Goal: Communication & Community: Participate in discussion

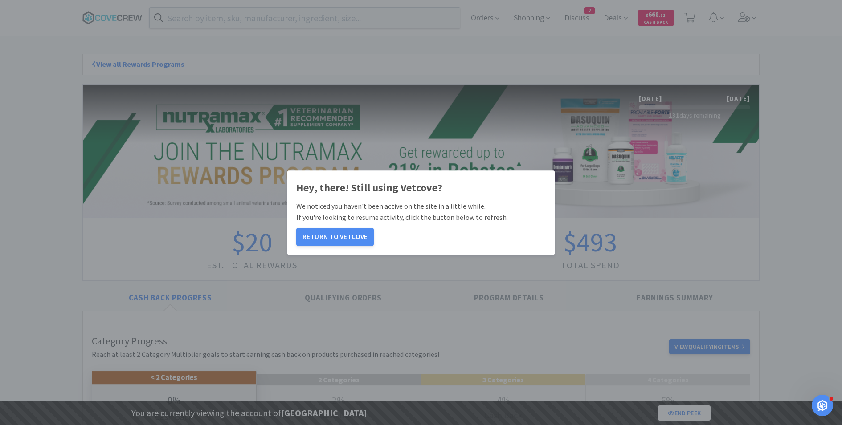
click at [583, 16] on div "Hey, there! Still using Vetcove? We noticed you haven't been active on the site…" at bounding box center [421, 212] width 842 height 425
click at [338, 240] on button "Return to Vetcove" at bounding box center [334, 237] width 77 height 18
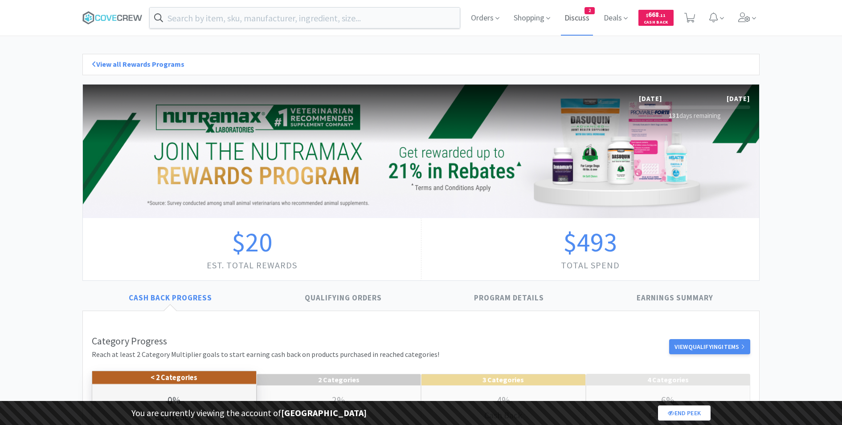
click at [574, 18] on span "Discuss" at bounding box center [577, 18] width 32 height 36
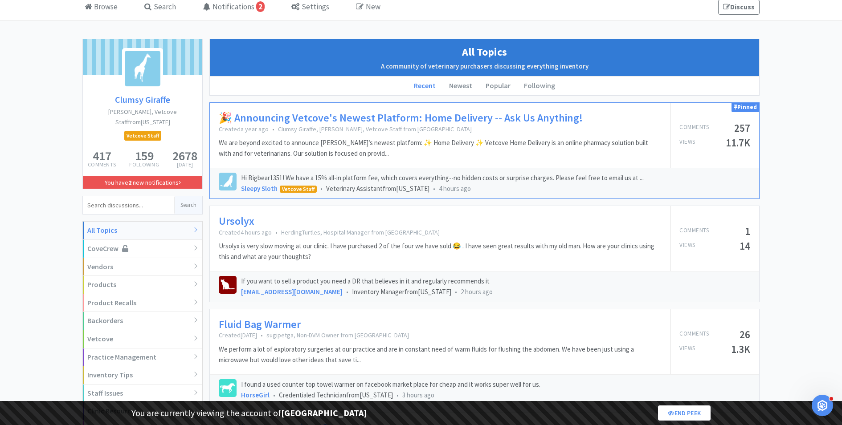
scroll to position [45, 0]
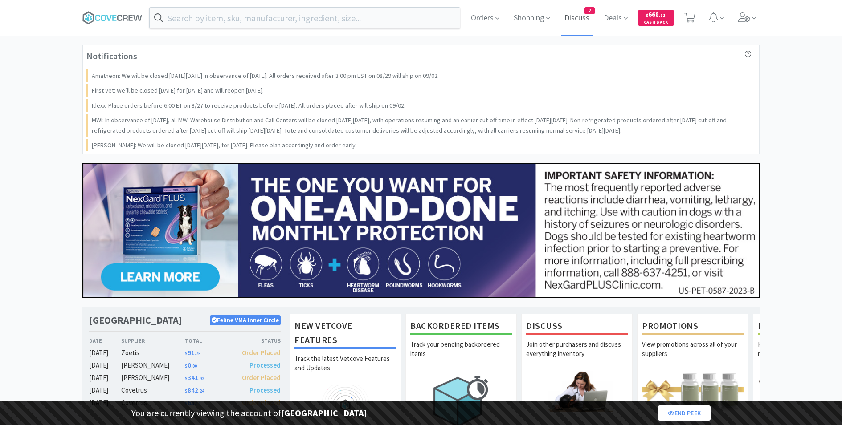
click at [580, 23] on span "Discuss" at bounding box center [577, 18] width 32 height 36
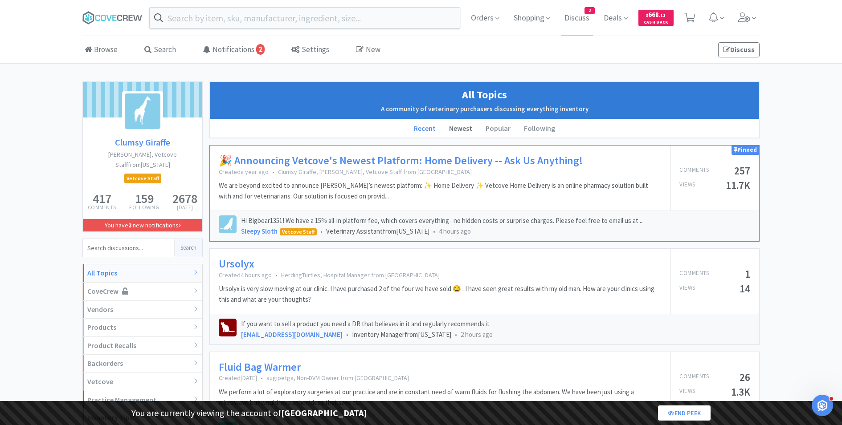
click at [458, 122] on li "Newest" at bounding box center [460, 128] width 37 height 19
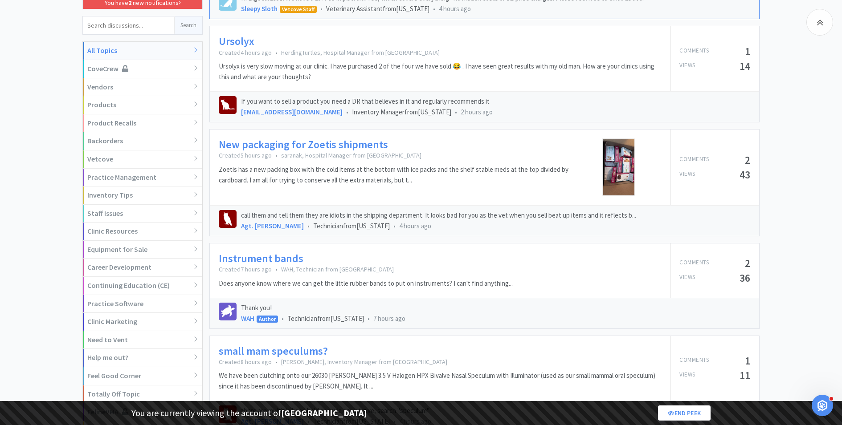
scroll to position [224, 0]
click at [366, 144] on link "New packaging for Zoetis shipments" at bounding box center [303, 143] width 169 height 13
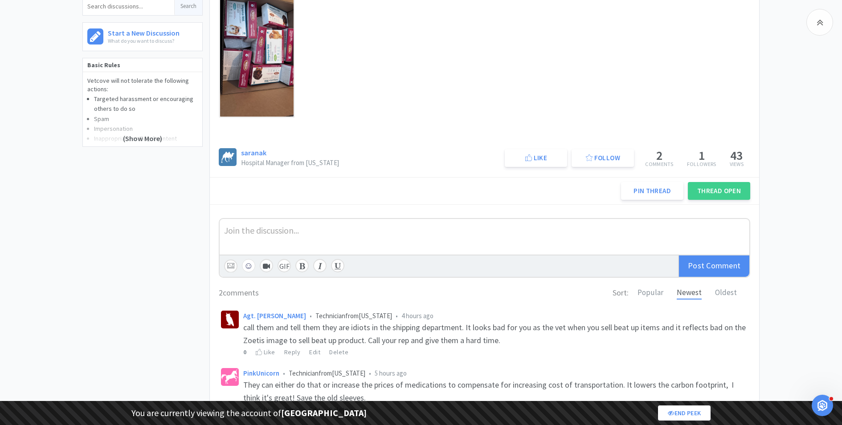
scroll to position [187, 0]
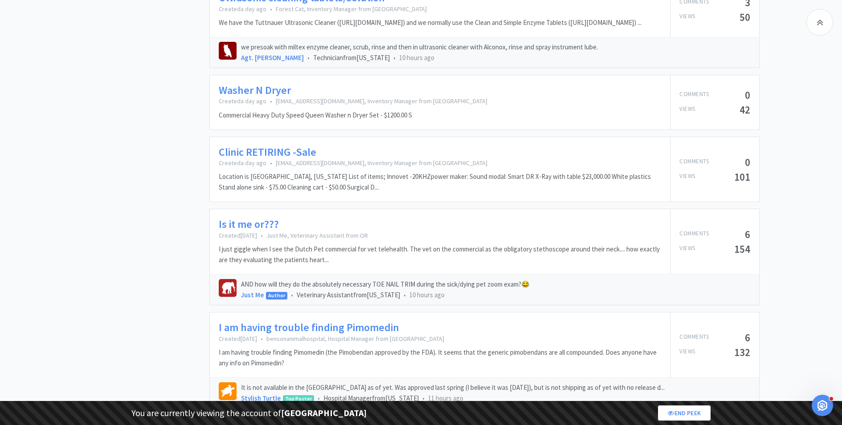
scroll to position [773, 0]
click at [245, 230] on link "Is it me or???" at bounding box center [249, 223] width 60 height 13
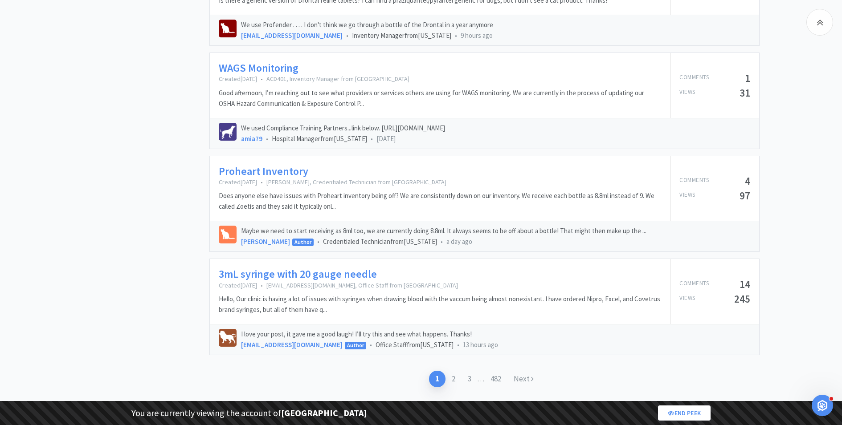
scroll to position [1242, 0]
